Goal: Navigation & Orientation: Find specific page/section

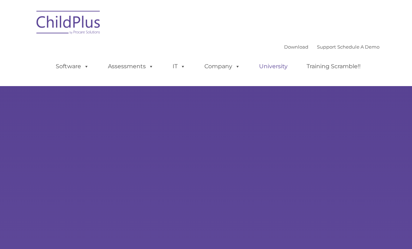
type input ""
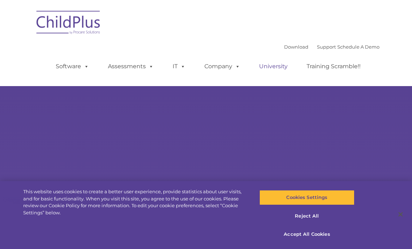
select select "MEDIUM"
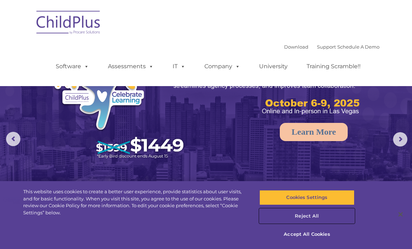
click at [309, 216] on button "Reject All" at bounding box center [307, 216] width 95 height 15
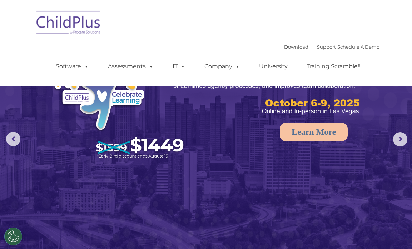
click at [72, 24] on img at bounding box center [69, 24] width 72 height 36
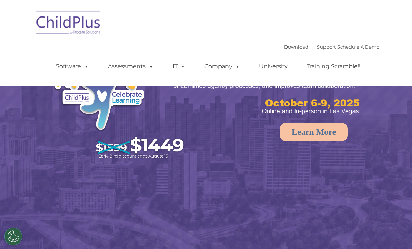
select select "MEDIUM"
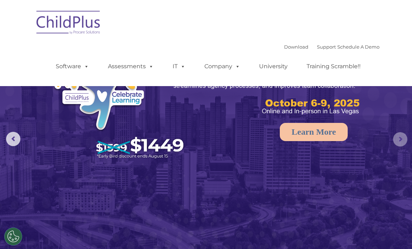
click at [401, 138] on rs-arrow at bounding box center [400, 139] width 14 height 14
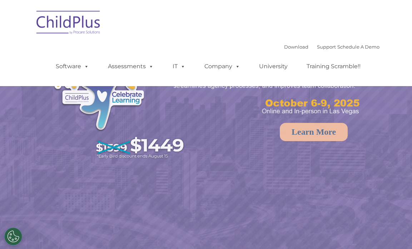
select select "MEDIUM"
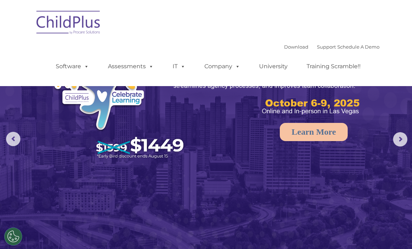
click at [85, 25] on img at bounding box center [69, 24] width 72 height 36
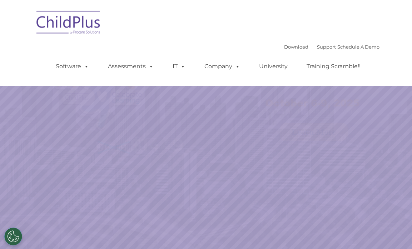
select select "MEDIUM"
